Goal: Register for event/course

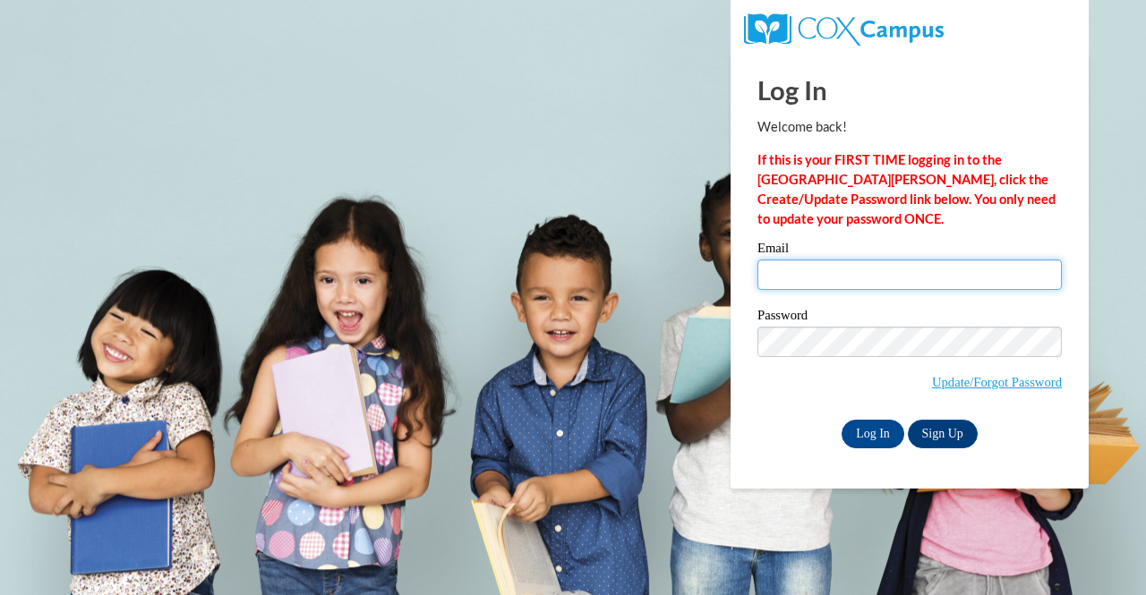
click at [796, 278] on input "Email" at bounding box center [909, 275] width 304 height 30
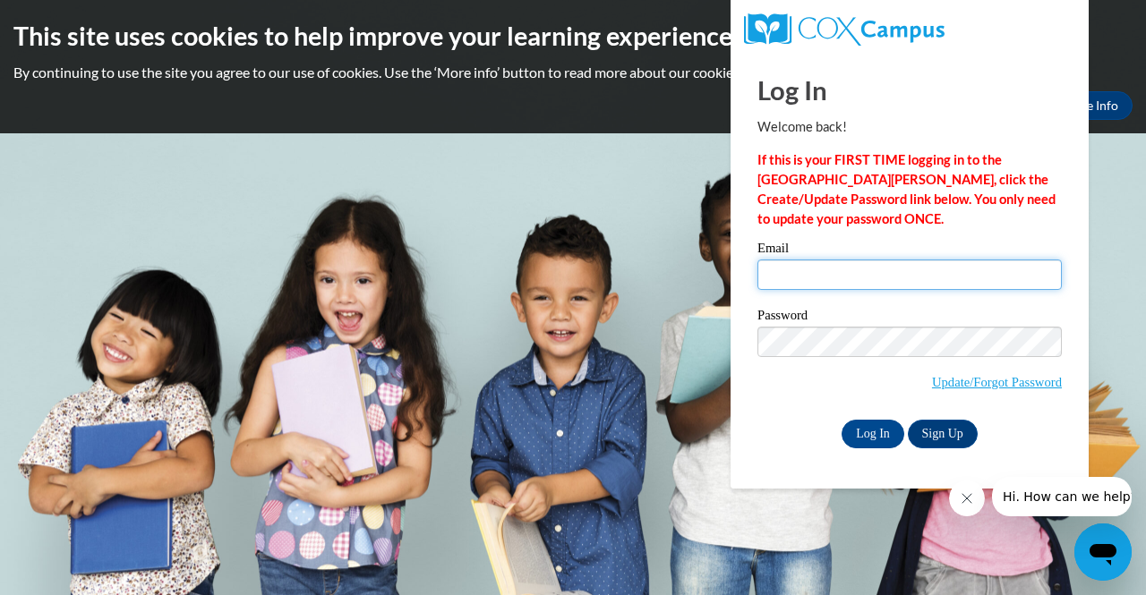
type input "[EMAIL_ADDRESS][DOMAIN_NAME]"
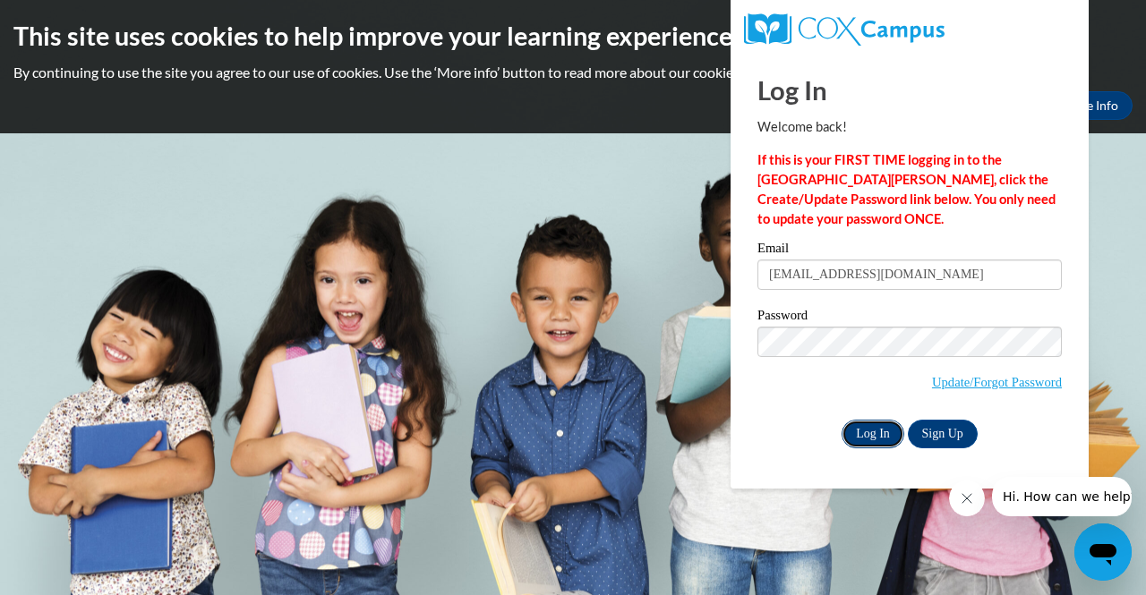
click at [873, 440] on input "Log In" at bounding box center [873, 434] width 63 height 29
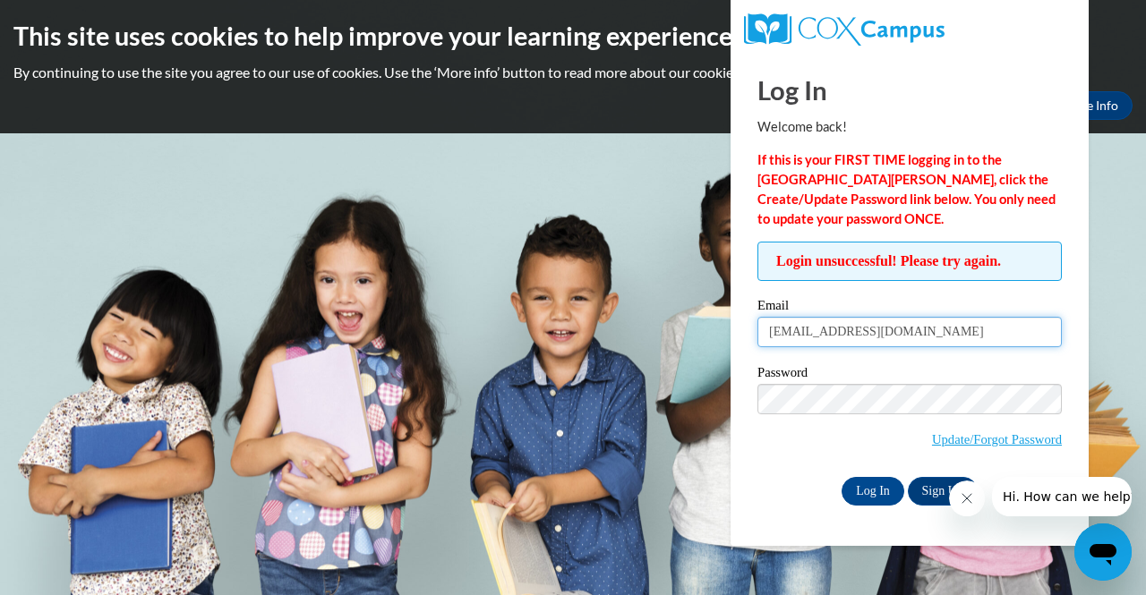
click at [910, 332] on input "[EMAIL_ADDRESS][DOMAIN_NAME]" at bounding box center [909, 332] width 304 height 30
type input "ytaylor@kippatl.org.org"
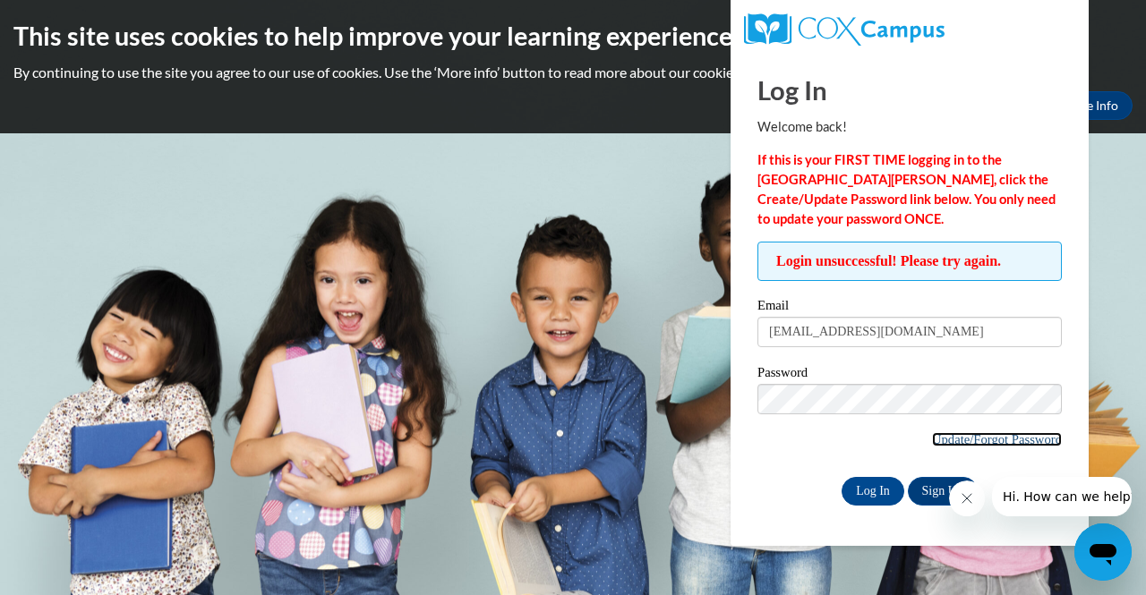
click at [979, 432] on link "Update/Forgot Password" at bounding box center [997, 439] width 130 height 14
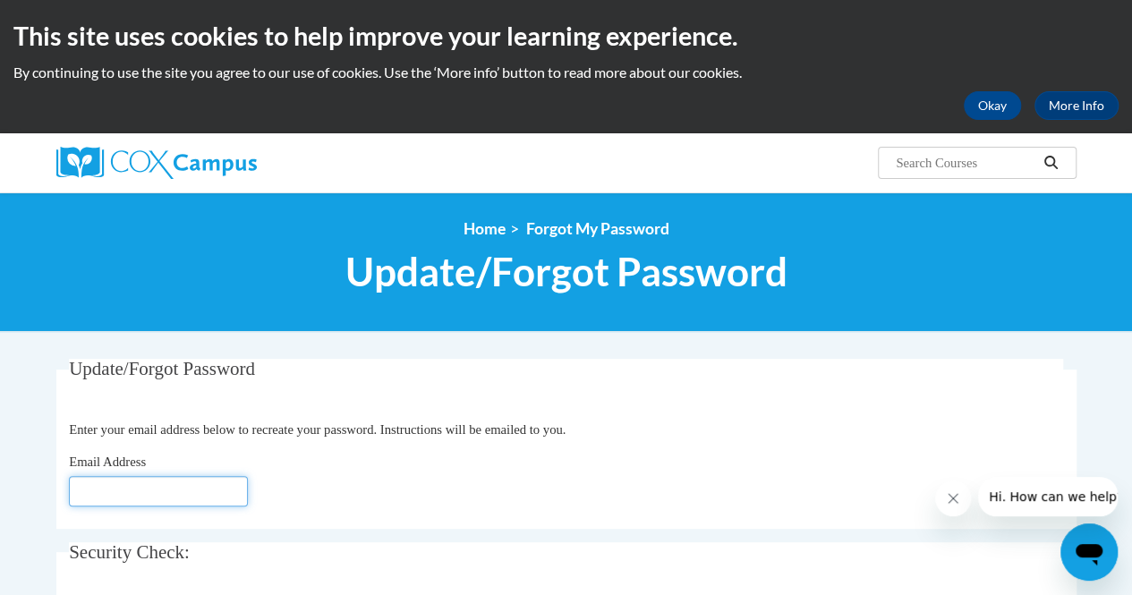
click at [138, 493] on input "Email Address" at bounding box center [158, 491] width 179 height 30
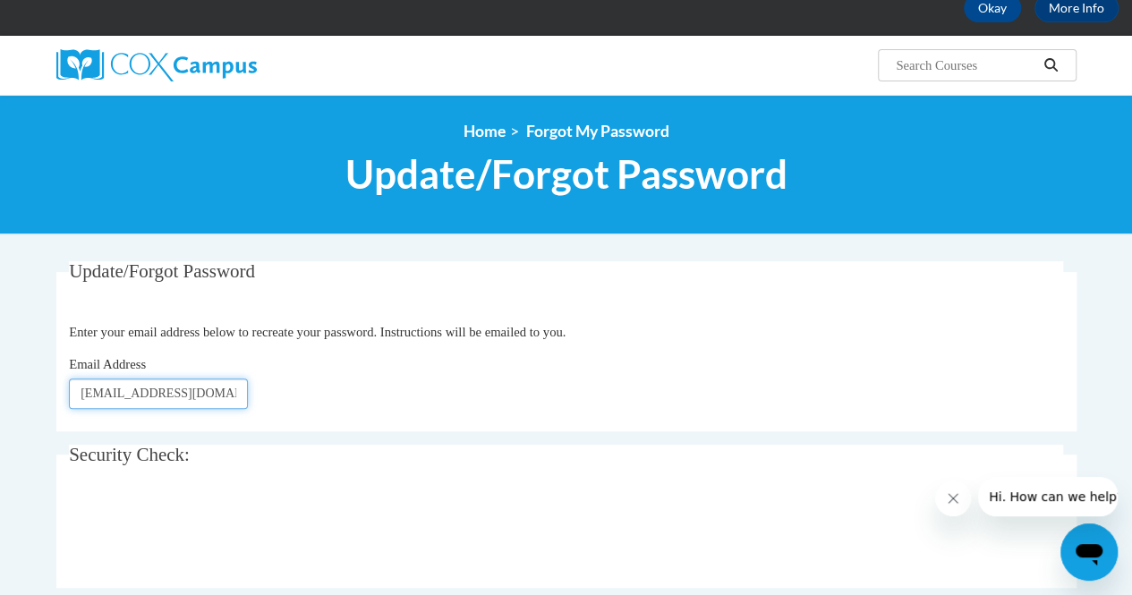
scroll to position [104, 0]
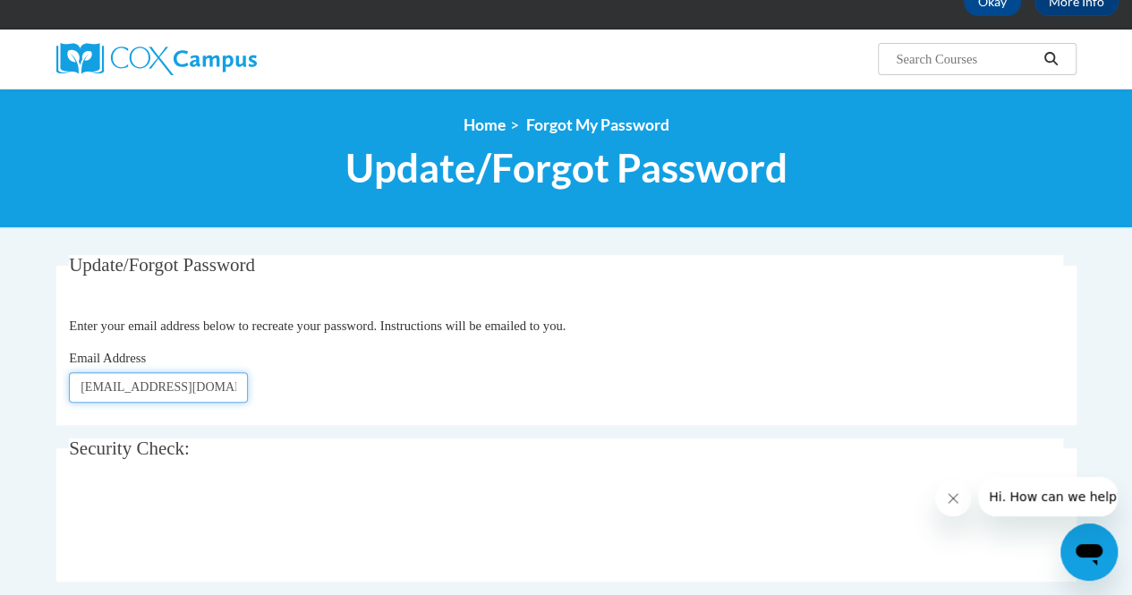
type input "ytaylor@kippatl.org"
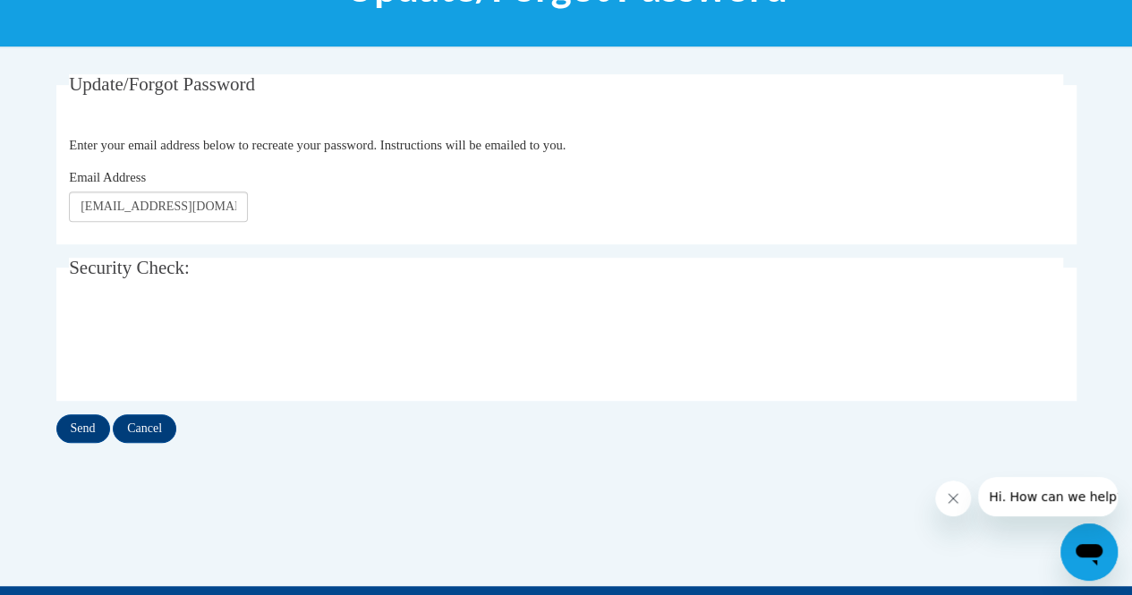
scroll to position [288, 0]
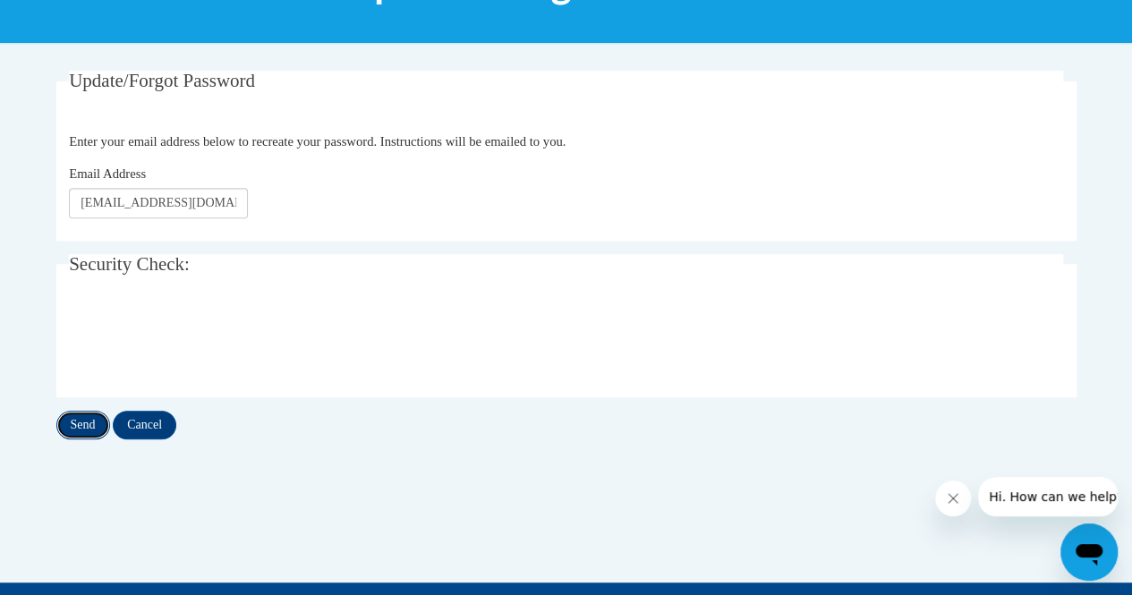
click at [88, 420] on input "Send" at bounding box center [83, 425] width 54 height 29
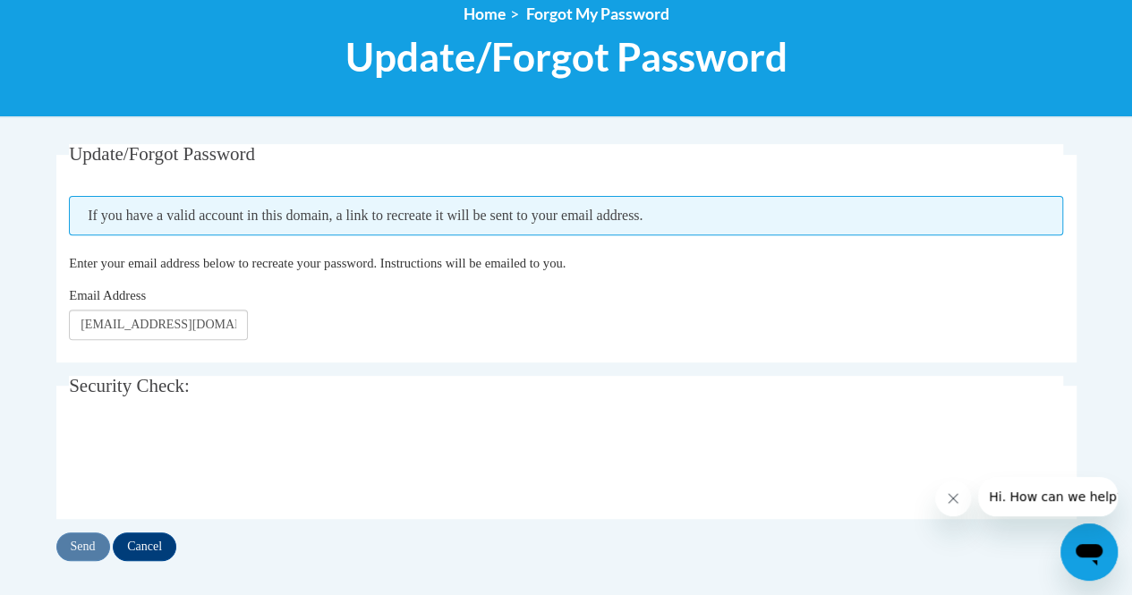
scroll to position [216, 0]
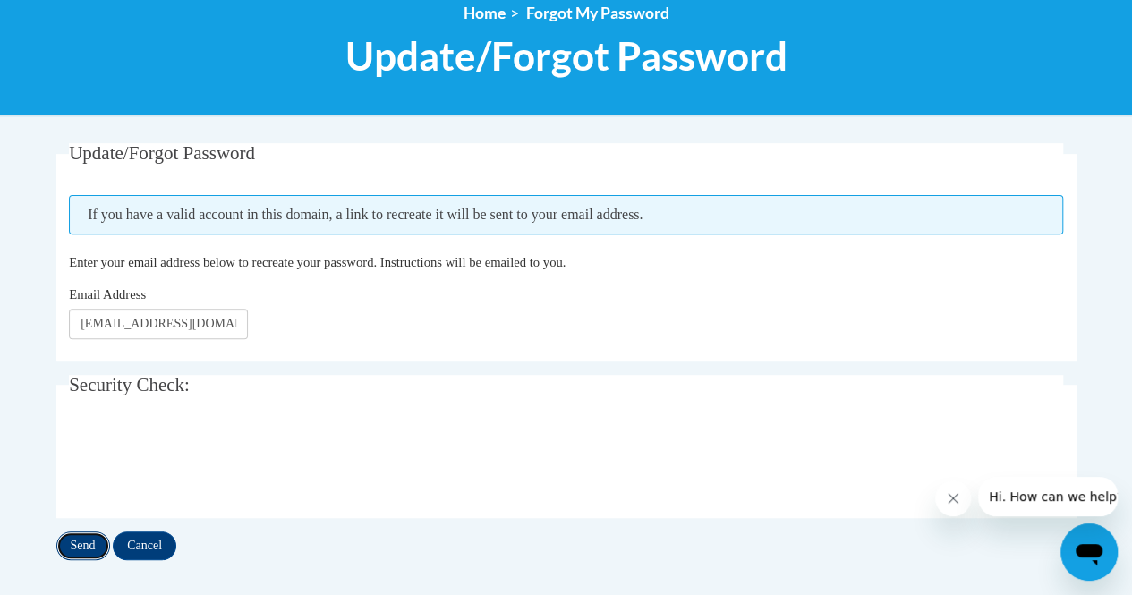
click at [90, 542] on input "Send" at bounding box center [83, 546] width 54 height 29
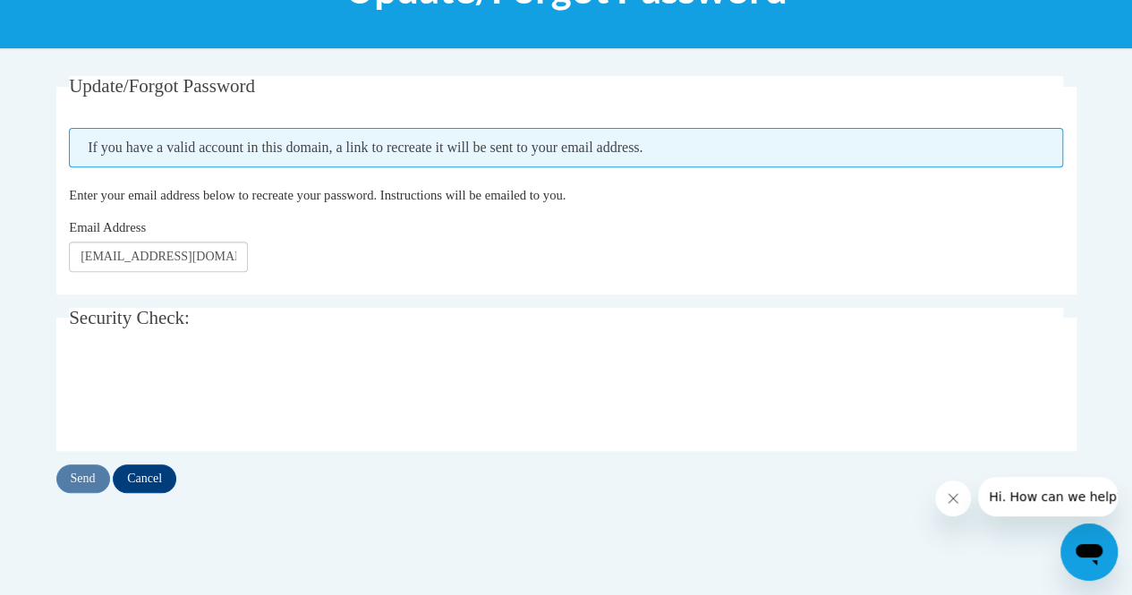
scroll to position [284, 0]
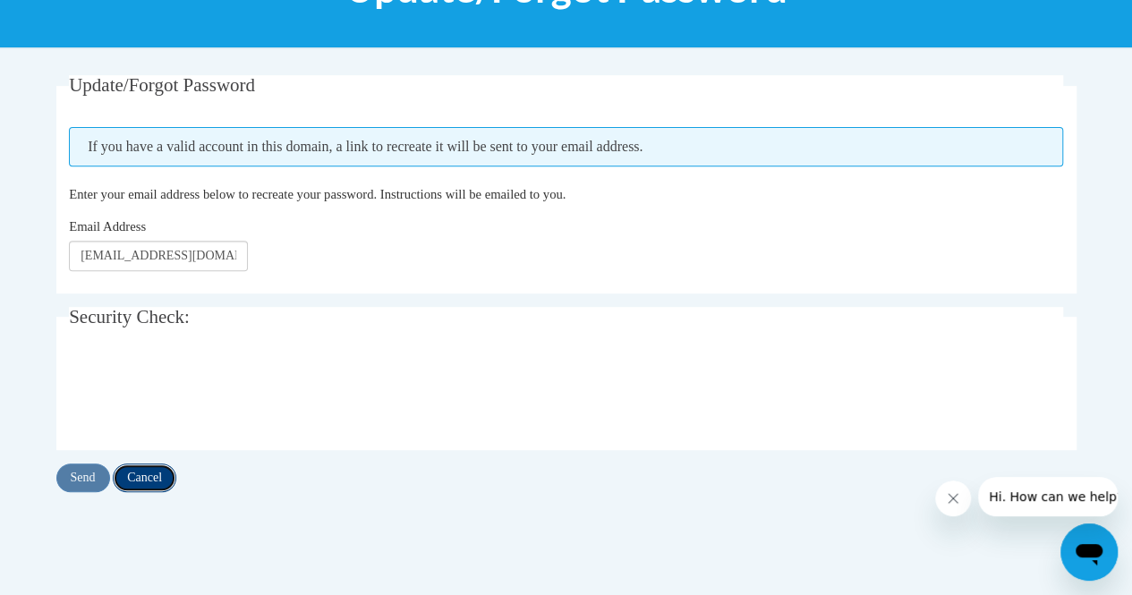
click at [159, 472] on input "Cancel" at bounding box center [145, 478] width 64 height 29
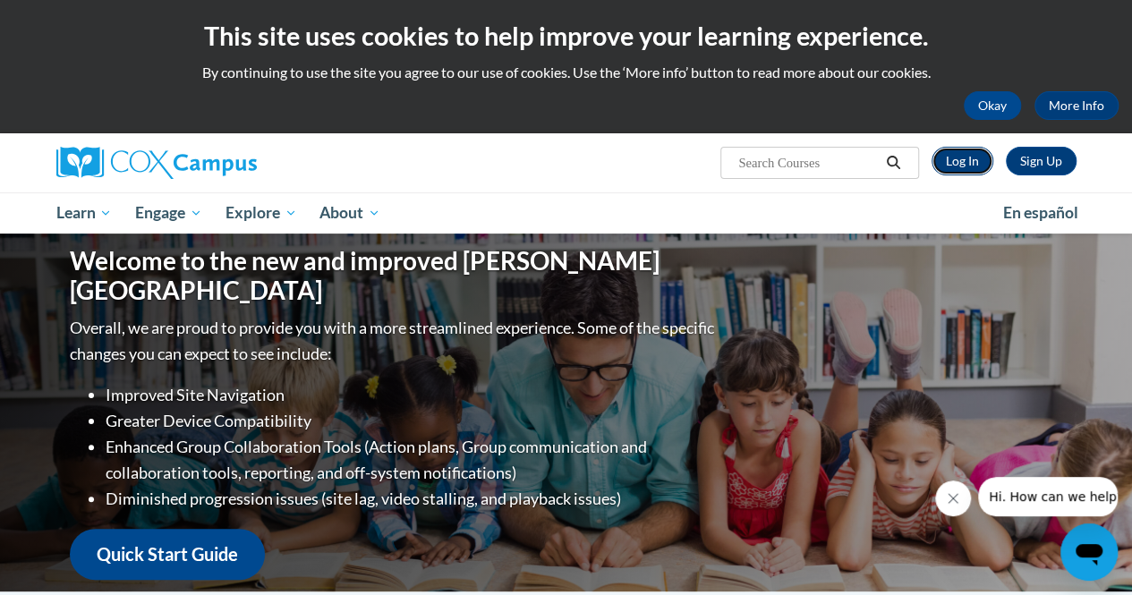
click at [966, 155] on link "Log In" at bounding box center [963, 161] width 62 height 29
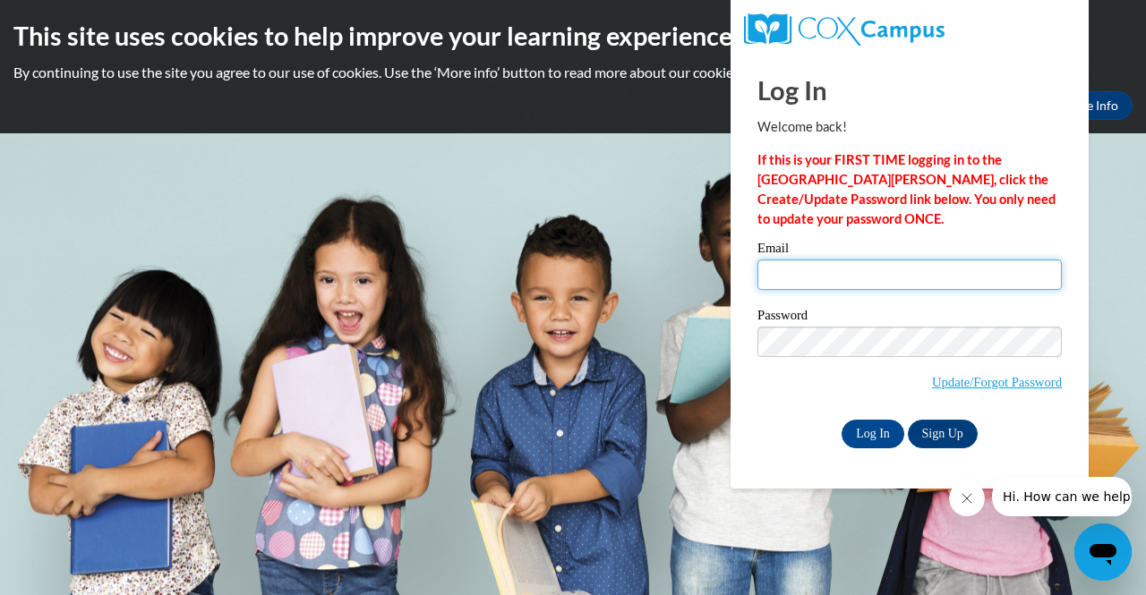
click at [826, 269] on input "Email" at bounding box center [909, 275] width 304 height 30
type input "[EMAIL_ADDRESS][DOMAIN_NAME]"
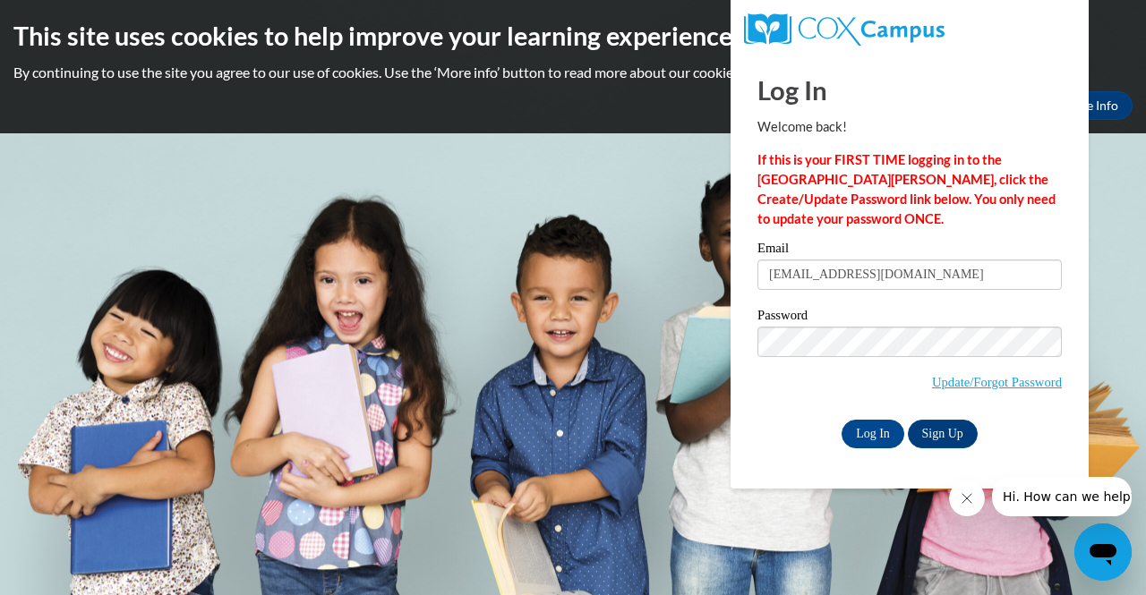
click at [775, 438] on div "Log In Sign Up" at bounding box center [909, 434] width 304 height 29
click at [938, 433] on link "Sign Up" at bounding box center [943, 434] width 70 height 29
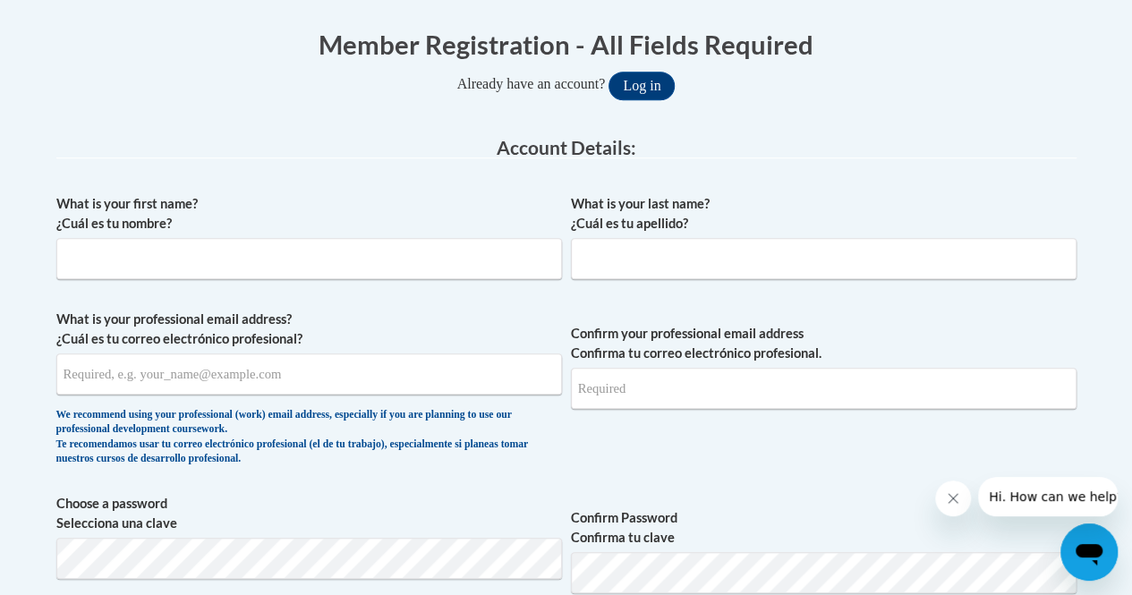
scroll to position [356, 0]
click at [353, 251] on input "What is your first name? ¿Cuál es tu nombre?" at bounding box center [309, 257] width 506 height 41
type input "Yolanda"
type input "[PERSON_NAME]"
type input "[EMAIL_ADDRESS][DOMAIN_NAME]"
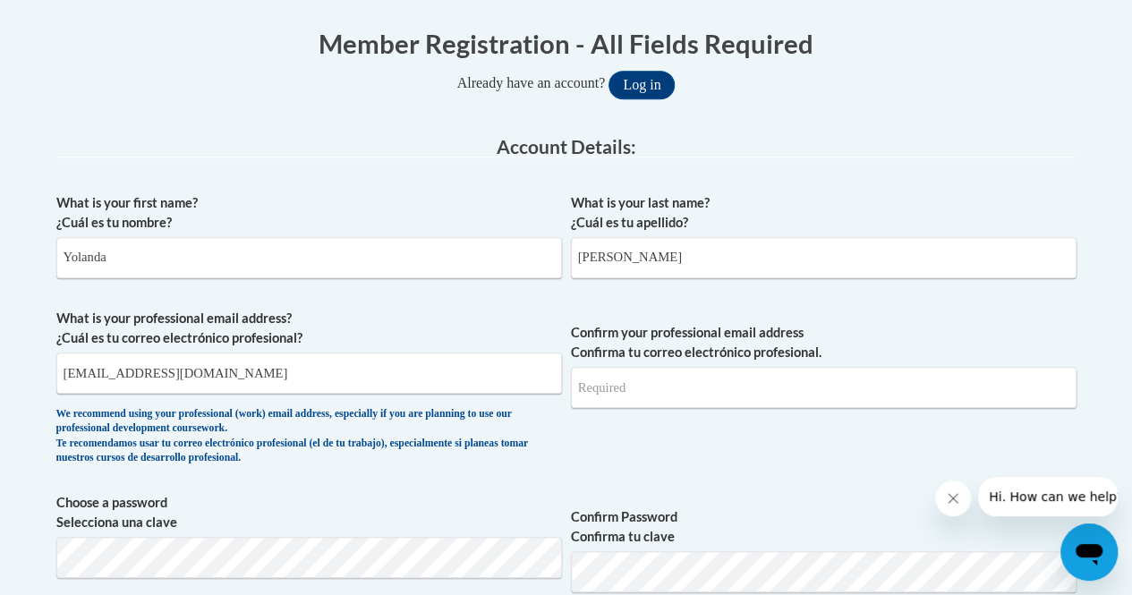
type input "[EMAIL_ADDRESS][DOMAIN_NAME]"
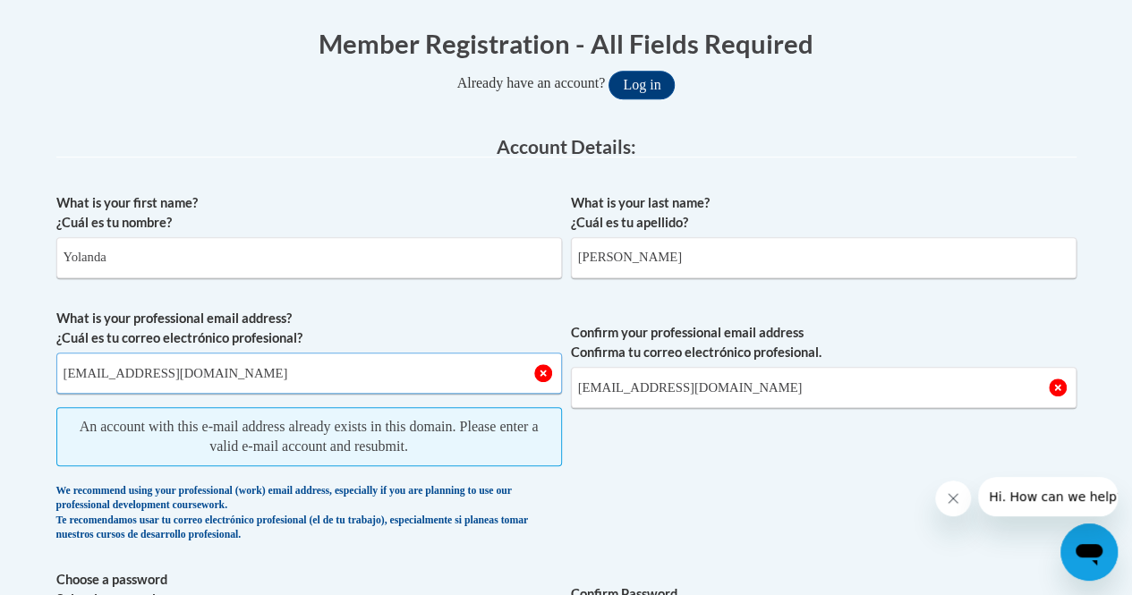
click at [215, 369] on input "[EMAIL_ADDRESS][DOMAIN_NAME]" at bounding box center [309, 373] width 506 height 41
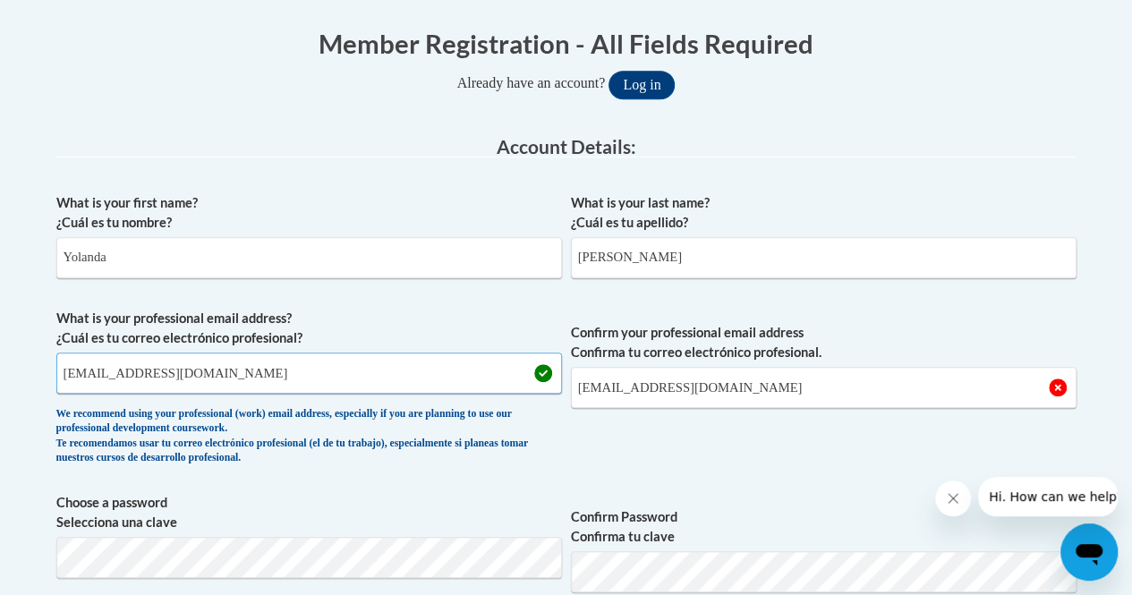
type input "[EMAIL_ADDRESS][DOMAIN_NAME]"
click at [727, 389] on input "[EMAIL_ADDRESS][DOMAIN_NAME]" at bounding box center [824, 387] width 506 height 41
type input "[EMAIL_ADDRESS][DOMAIN_NAME]"
click at [723, 444] on span "Confirm your professional email address Confirma tu correo electrónico profesio…" at bounding box center [824, 392] width 506 height 166
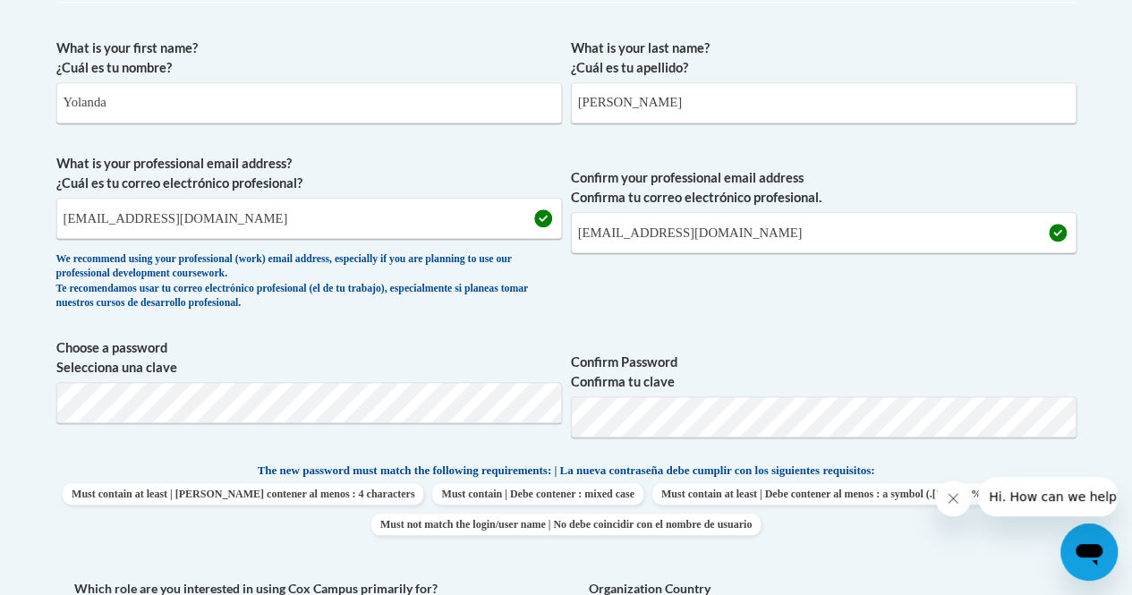
scroll to position [512, 0]
click at [779, 365] on label "Confirm Password Confirma tu clave" at bounding box center [824, 371] width 506 height 39
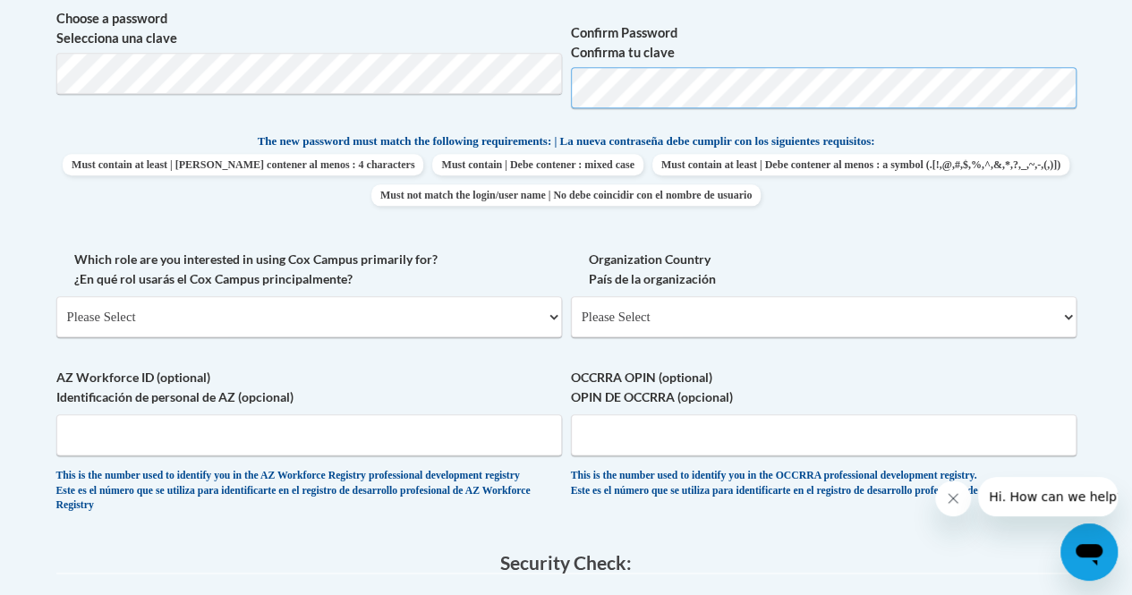
scroll to position [842, 0]
click at [550, 315] on select "Please Select College/University | Colegio/Universidad Community/Nonprofit Part…" at bounding box center [309, 315] width 506 height 41
select select "fbf2d438-af2f-41f8-98f1-81c410e29de3"
click at [56, 295] on select "Please Select College/University | Colegio/Universidad Community/Nonprofit Part…" at bounding box center [309, 315] width 506 height 41
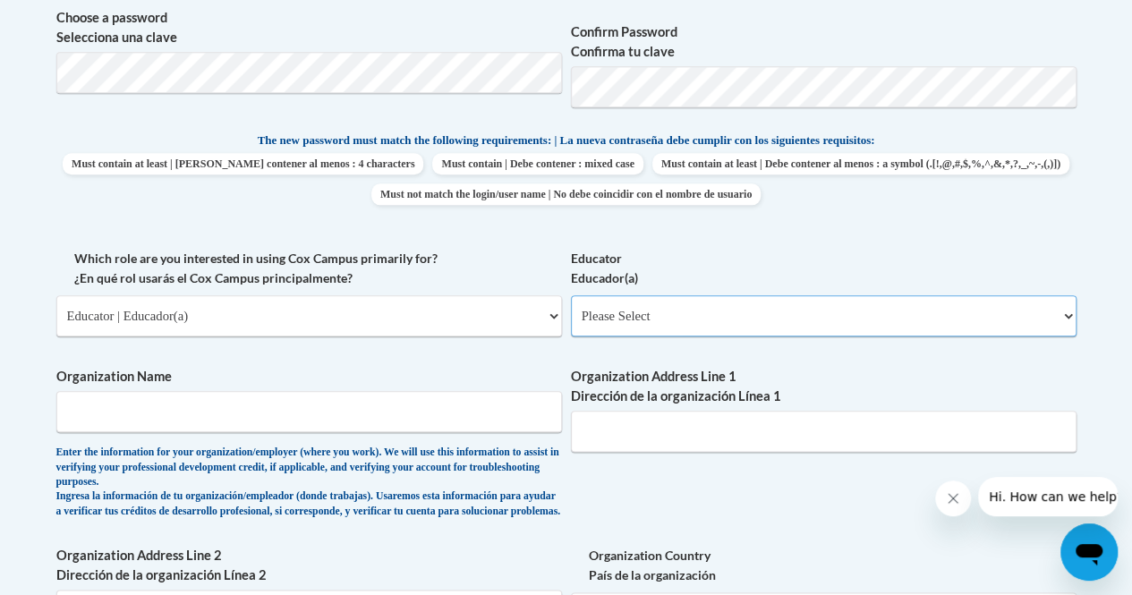
click at [667, 320] on select "Please Select Early Learning/Daycare Teacher/Family Home Care Provider | Maestr…" at bounding box center [824, 315] width 506 height 41
select select "8e40623d-54d0-45cd-9f92-5df65cd3f8cf"
click at [571, 295] on select "Please Select Early Learning/Daycare Teacher/Family Home Care Provider | Maestr…" at bounding box center [824, 315] width 506 height 41
click at [392, 409] on input "Organization Name" at bounding box center [309, 411] width 506 height 41
type input "KIPP Metro Atlanta Schools"
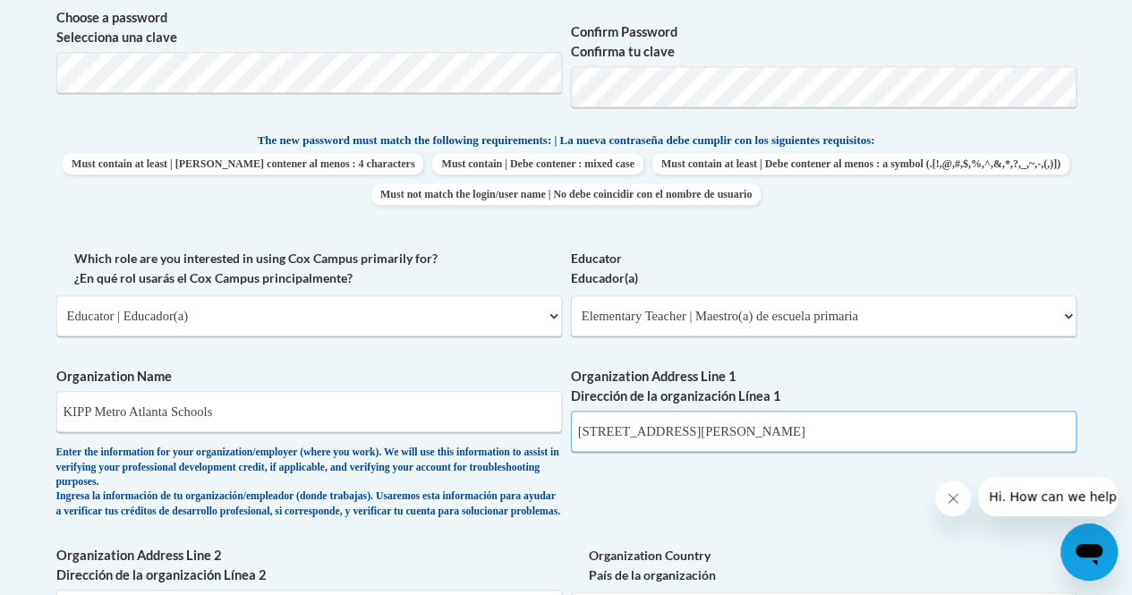
click at [730, 428] on input "[STREET_ADDRESS][PERSON_NAME]" at bounding box center [824, 431] width 506 height 41
type input "7"
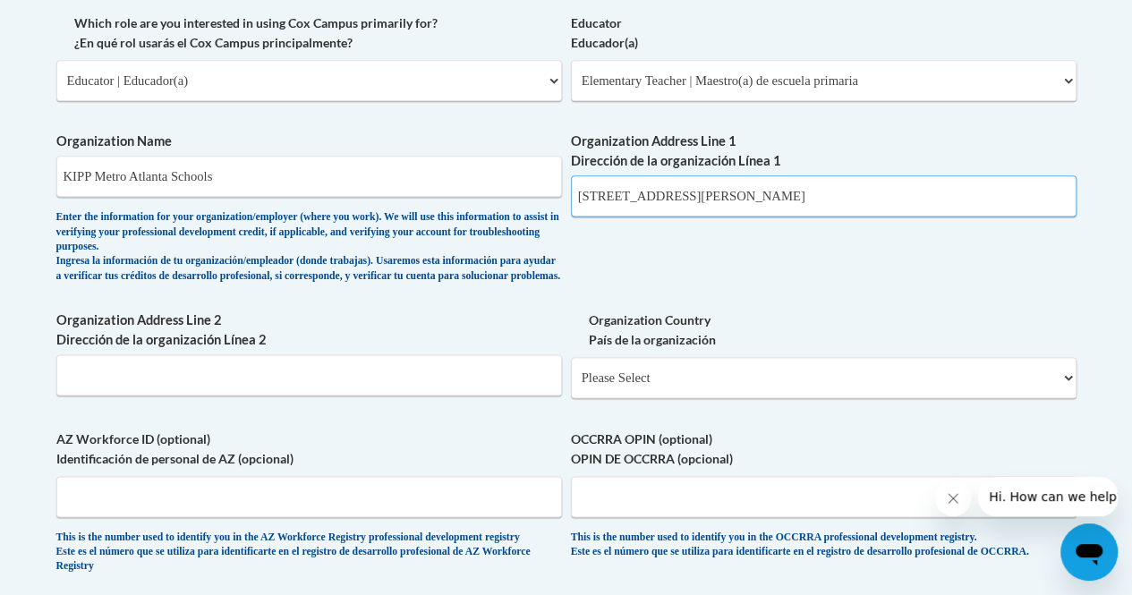
scroll to position [1078, 0]
type input "[STREET_ADDRESS][PERSON_NAME]"
click at [1069, 389] on select "Please Select [GEOGRAPHIC_DATA] | [GEOGRAPHIC_DATA] Outside of [GEOGRAPHIC_DATA…" at bounding box center [824, 376] width 506 height 41
select select "ad49bcad-a171-4b2e-b99c-48b446064914"
click at [571, 371] on select "Please Select [GEOGRAPHIC_DATA] | [GEOGRAPHIC_DATA] Outside of [GEOGRAPHIC_DATA…" at bounding box center [824, 376] width 506 height 41
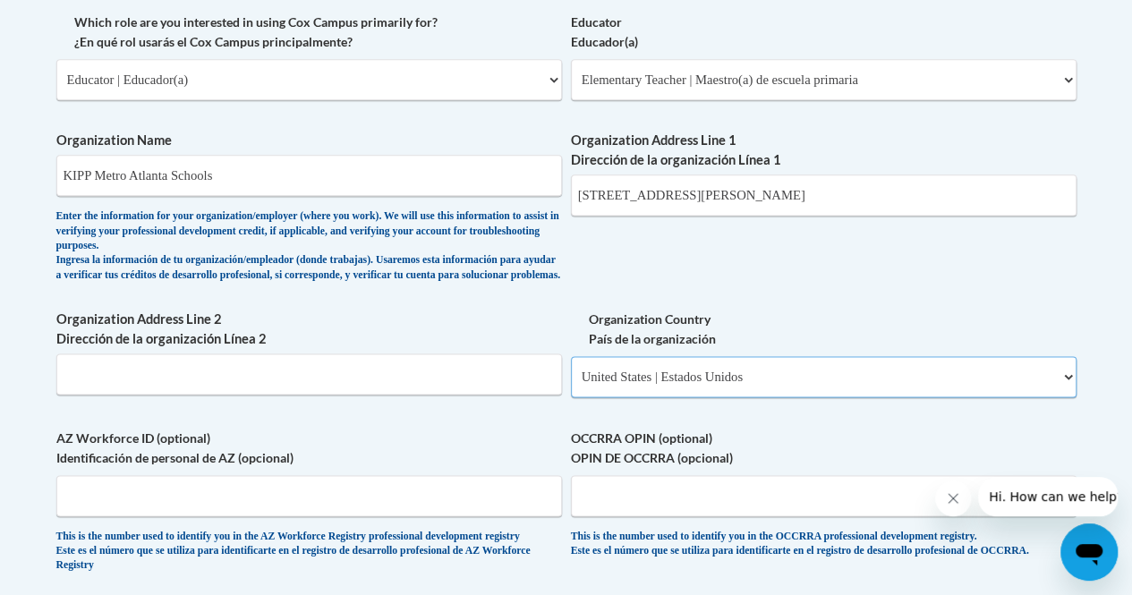
select select
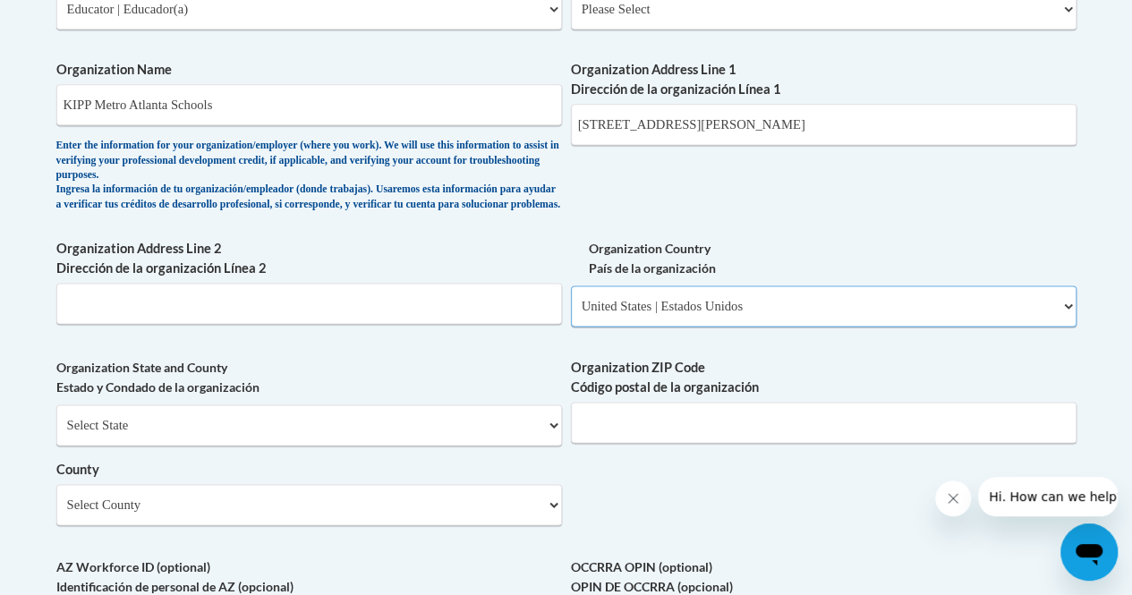
scroll to position [1158, 0]
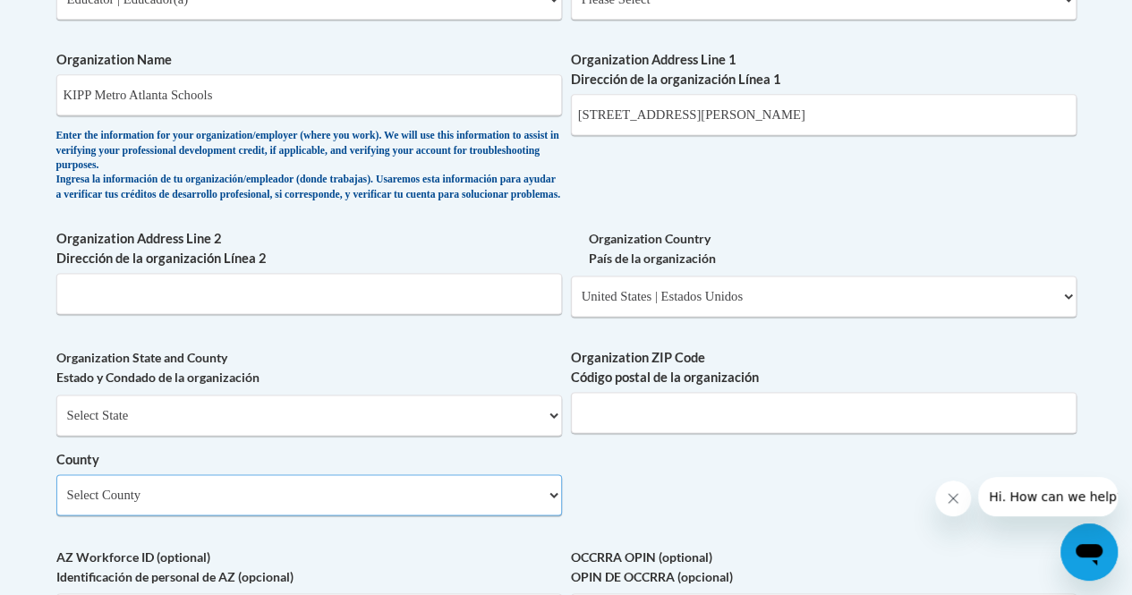
click at [553, 506] on select "Select County Appling [PERSON_NAME] [PERSON_NAME] [PERSON_NAME] [PERSON_NAME] B…" at bounding box center [309, 494] width 506 height 41
select select "[PERSON_NAME]"
click at [56, 488] on select "Select County Appling [PERSON_NAME] [PERSON_NAME] [PERSON_NAME] [PERSON_NAME] B…" at bounding box center [309, 494] width 506 height 41
click at [701, 423] on input "Organization ZIP Code Código postal de la organización" at bounding box center [824, 412] width 506 height 41
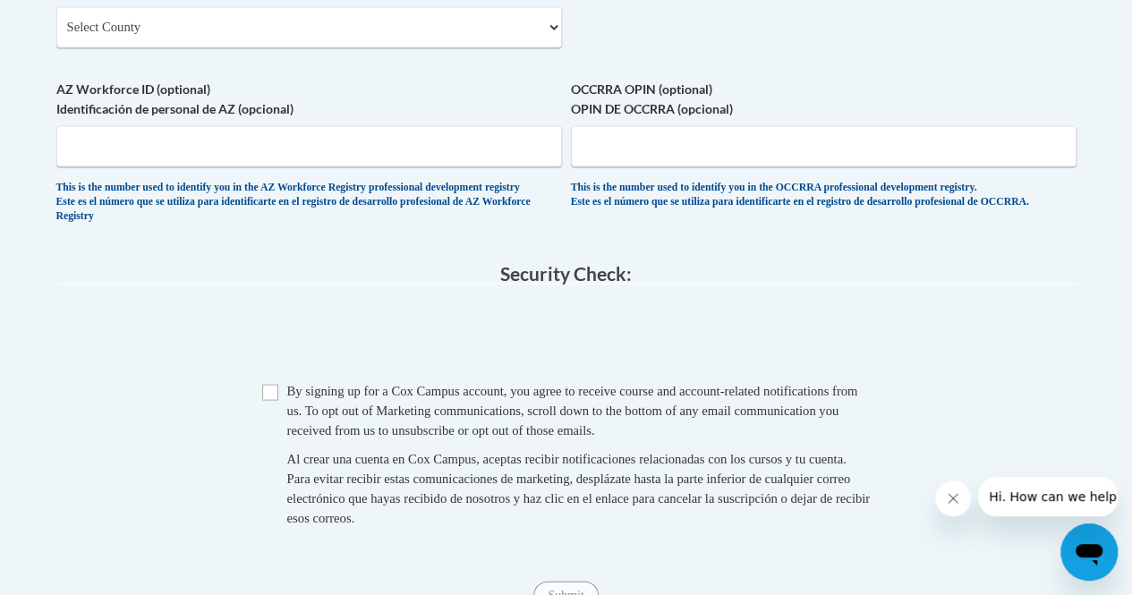
scroll to position [1628, 0]
type input "30315"
click at [265, 399] on input "Checkbox" at bounding box center [270, 391] width 16 height 16
checkbox input "true"
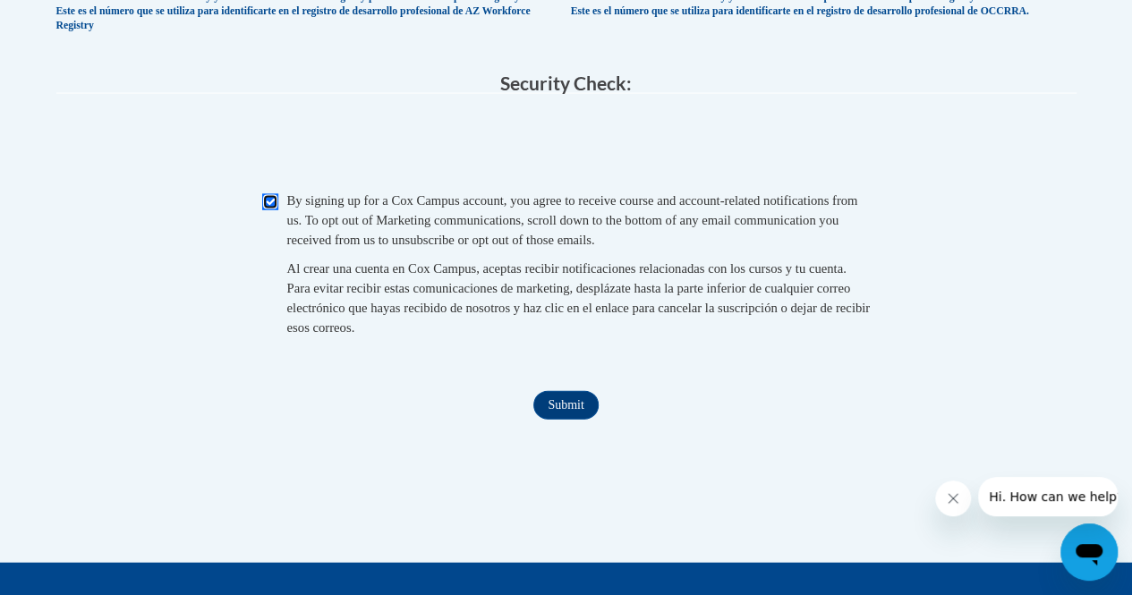
scroll to position [1825, 0]
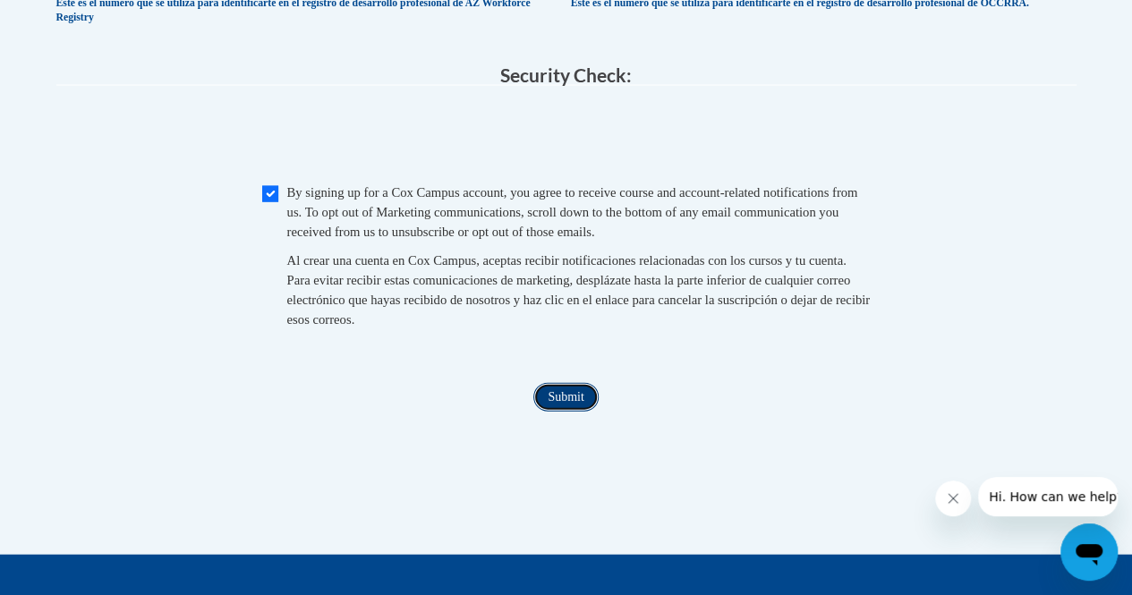
click at [557, 412] on input "Submit" at bounding box center [566, 397] width 64 height 29
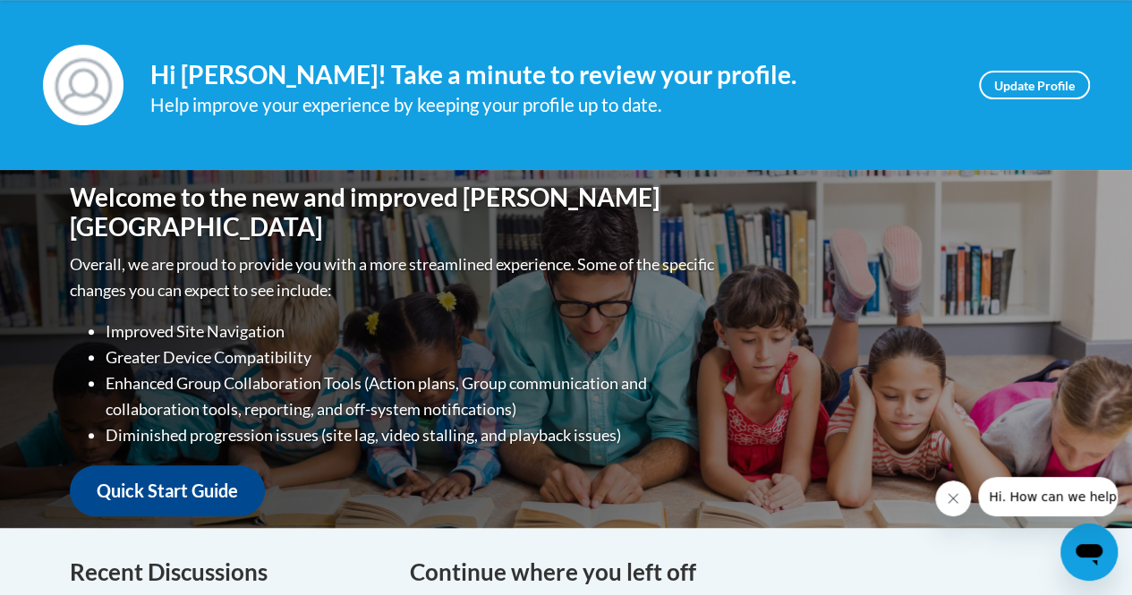
scroll to position [232, 0]
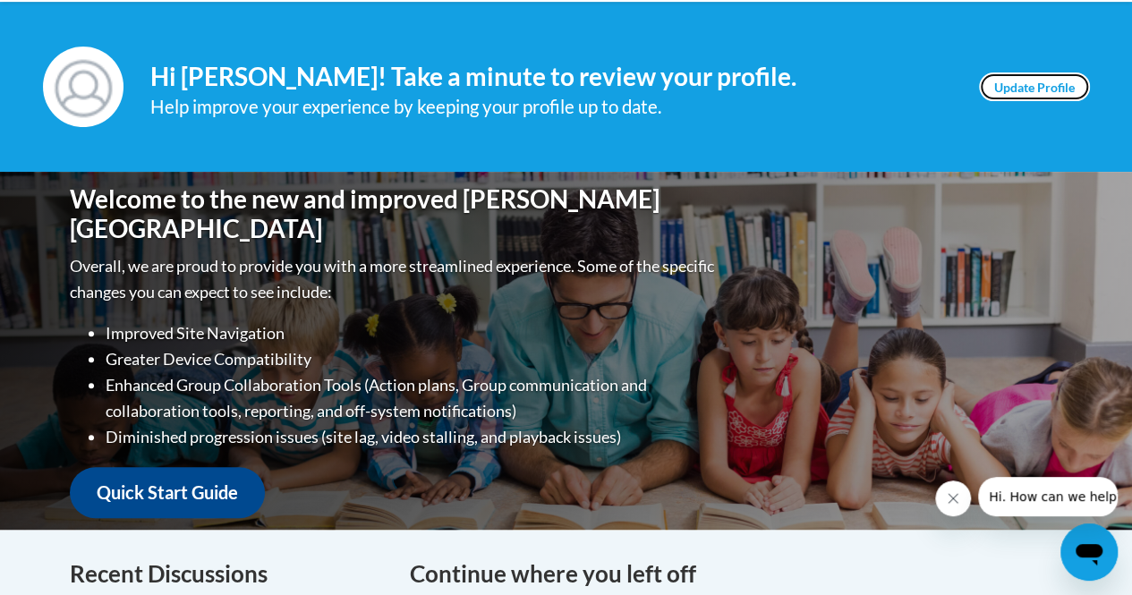
click at [1040, 89] on link "Update Profile" at bounding box center [1034, 87] width 111 height 29
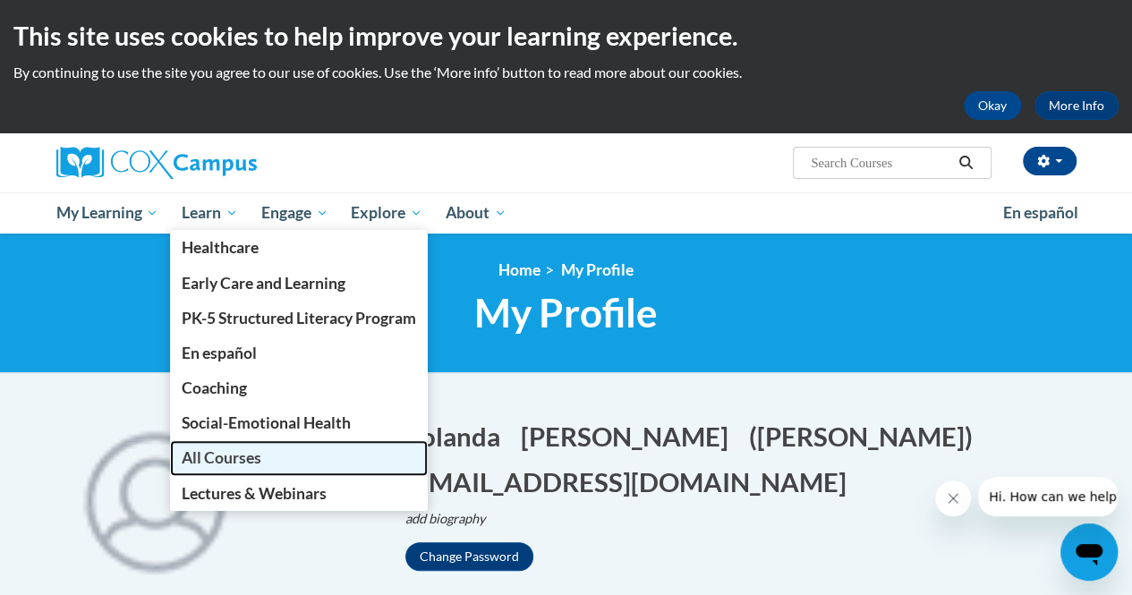
click at [231, 457] on span "All Courses" at bounding box center [222, 458] width 80 height 19
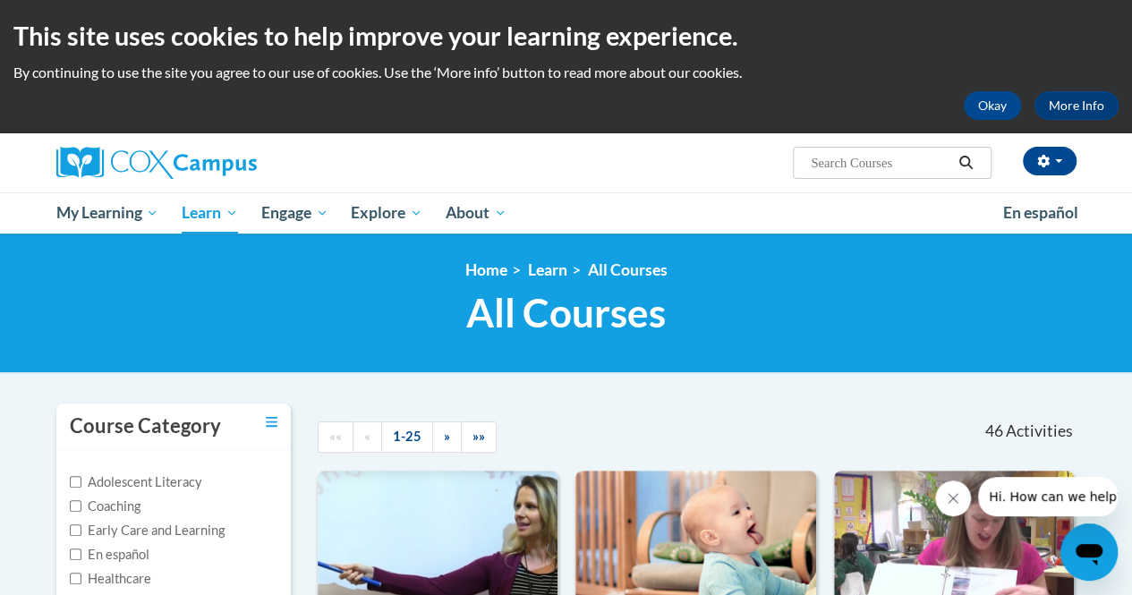
click at [822, 166] on input "Search..." at bounding box center [880, 162] width 143 height 21
type input "flueny"
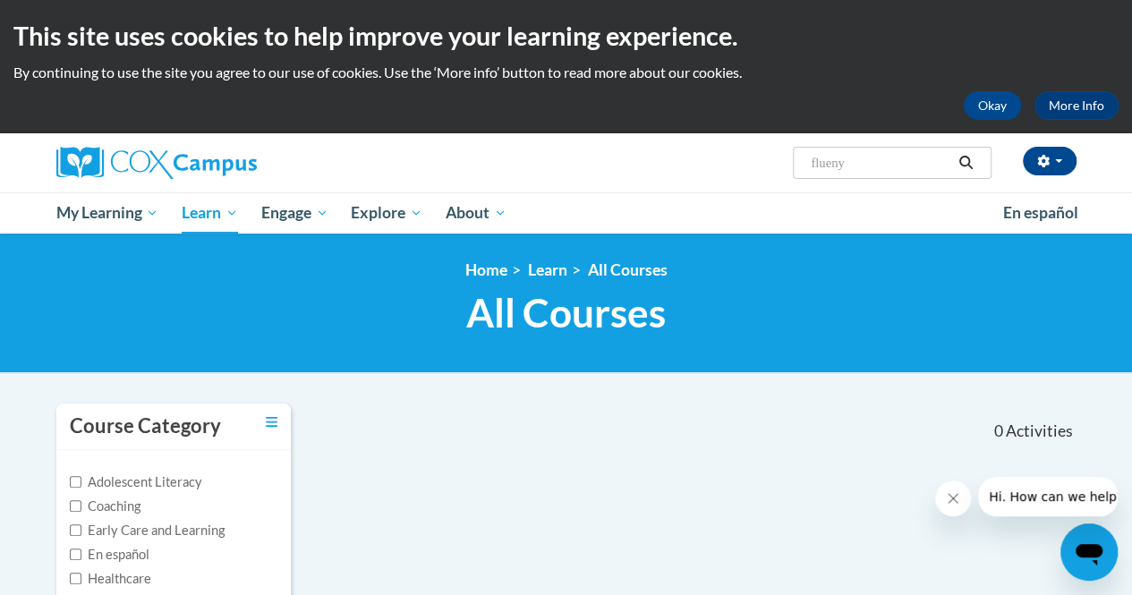
click at [838, 162] on input "flueny" at bounding box center [880, 162] width 143 height 21
type input "fluency"
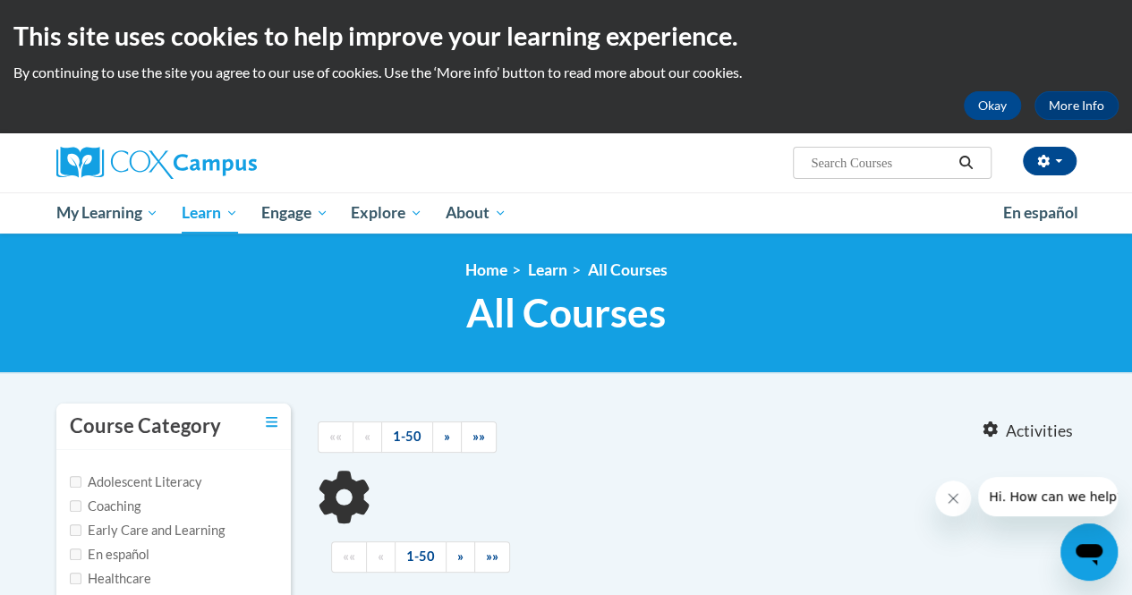
type input "fluency"
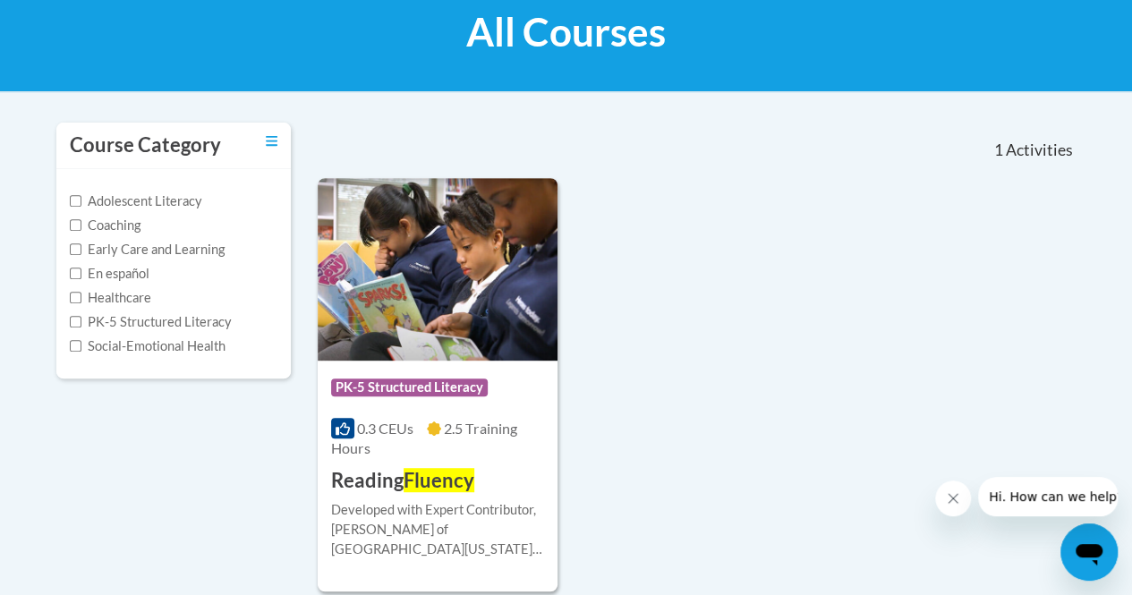
scroll to position [279, 0]
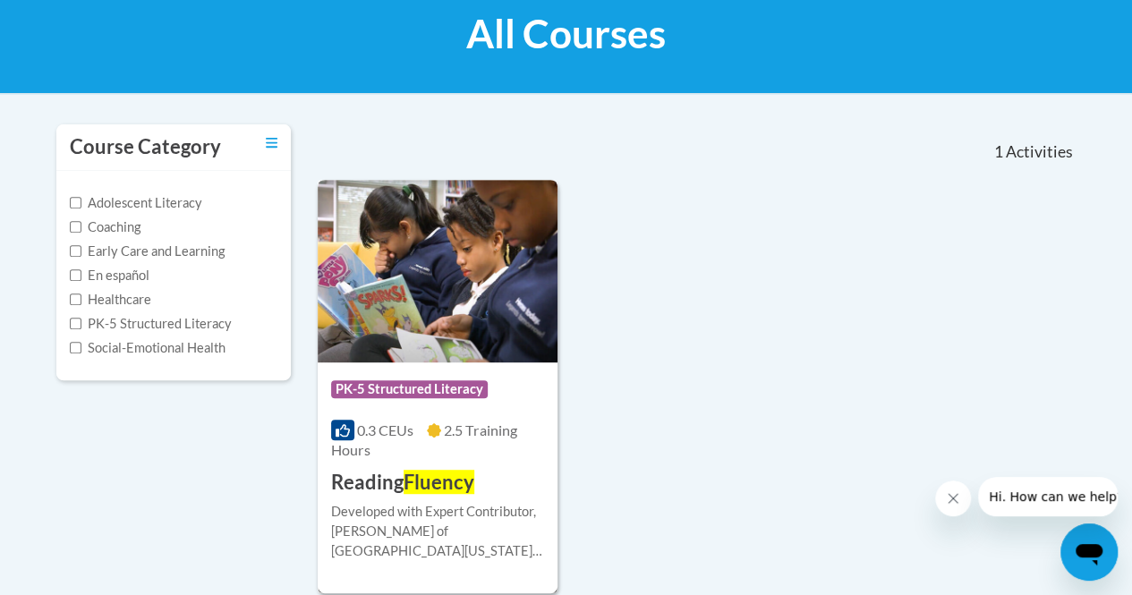
click at [432, 339] on img at bounding box center [438, 271] width 240 height 183
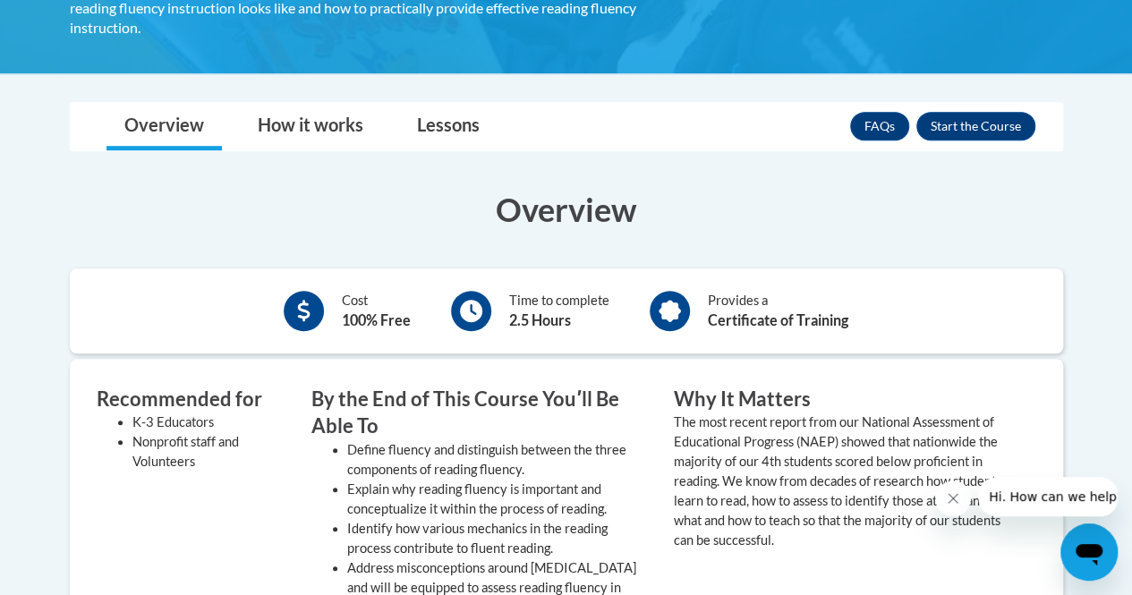
scroll to position [452, 0]
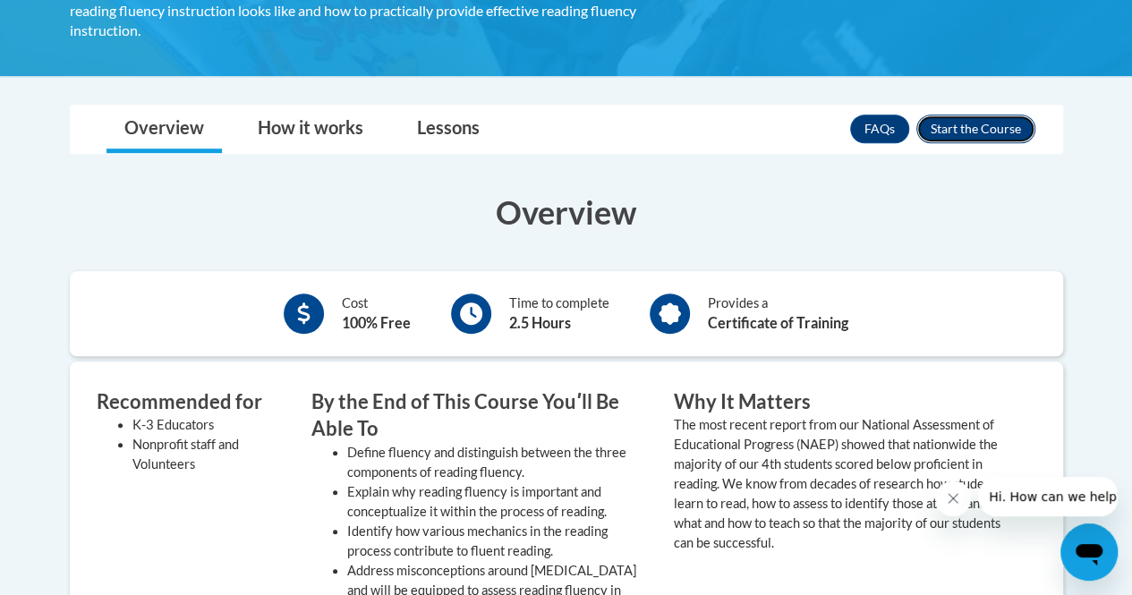
click at [966, 115] on button "Enroll" at bounding box center [976, 129] width 119 height 29
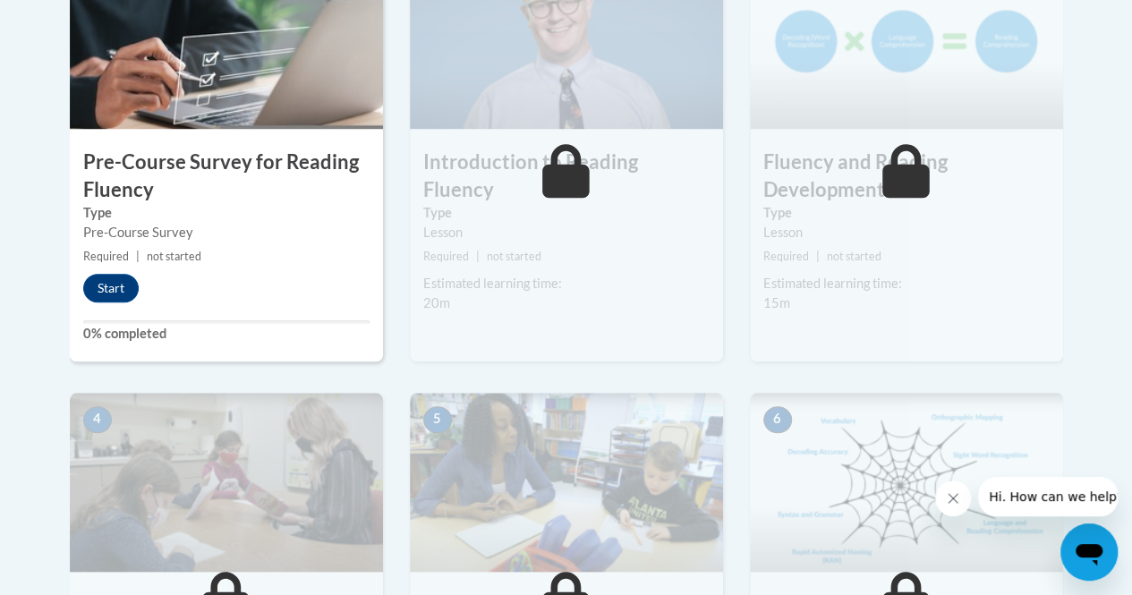
scroll to position [651, 0]
